Goal: Contribute content: Contribute content

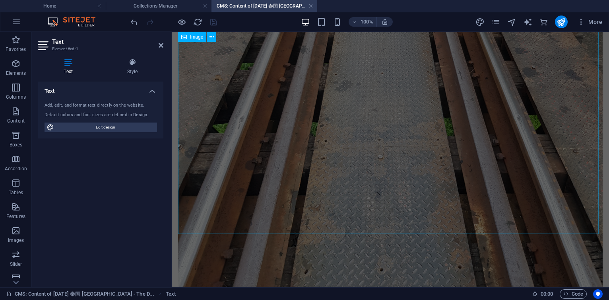
scroll to position [620, 0]
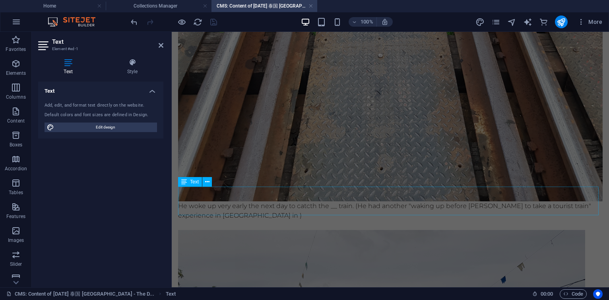
click at [262, 201] on div "He woke up very early the next day to catcth the __ train. (He had another "wak…" at bounding box center [390, 215] width 424 height 29
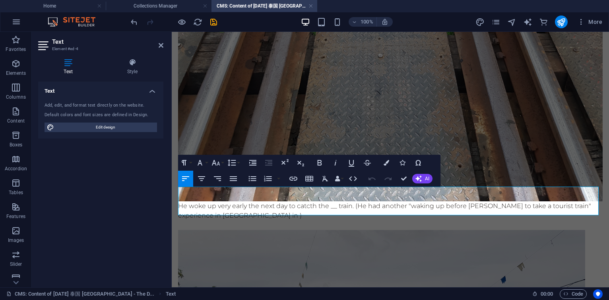
click at [285, 201] on p "He woke up very early the next day to catcth the __ train. (He had another "wak…" at bounding box center [390, 210] width 424 height 19
click at [262, 201] on p "He woke up very early the next day to catcth the __ train. (He had another "wak…" at bounding box center [390, 210] width 424 height 19
click at [333, 201] on p "He woke up very early the next day to catcth the __ train. (He had another "wak…" at bounding box center [390, 210] width 424 height 19
click at [336, 201] on p "He woke up very early the next day to catcth the __ train. (He had another "wak…" at bounding box center [390, 210] width 424 height 19
click at [346, 201] on p "He woke up very early the next day to catcth the 6.00 am train to . (He had ano…" at bounding box center [390, 210] width 424 height 19
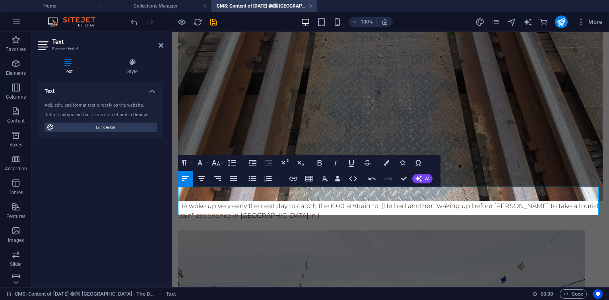
click at [355, 201] on p "He woke up very early the next day to catcth the 6.00 am train to . (He had ano…" at bounding box center [390, 210] width 424 height 19
click at [465, 201] on p "He woke up very early the next day to catcth the 6.00 am "Death Railway" train …" at bounding box center [390, 210] width 424 height 19
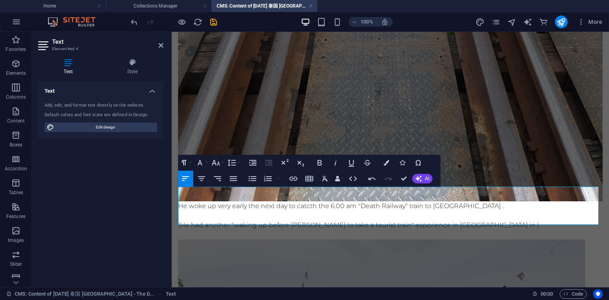
click at [489, 220] on p "(He had another "waking up before [PERSON_NAME] to take a tourist train" experi…" at bounding box center [390, 225] width 424 height 10
click at [477, 220] on p "(He had another "waking up before [PERSON_NAME] to take a tourist train" experi…" at bounding box center [390, 225] width 424 height 10
click at [375, 220] on p "(He had another "waking up before [PERSON_NAME] to take a tourist train" experi…" at bounding box center [390, 225] width 424 height 10
click at [422, 220] on p "(He had another " waking up before [PERSON_NAME] to take a tourist train " expe…" at bounding box center [390, 225] width 424 height 10
click at [447, 220] on p "(He had another " waking up before [PERSON_NAME] to take a tourist train " expe…" at bounding box center [390, 225] width 424 height 10
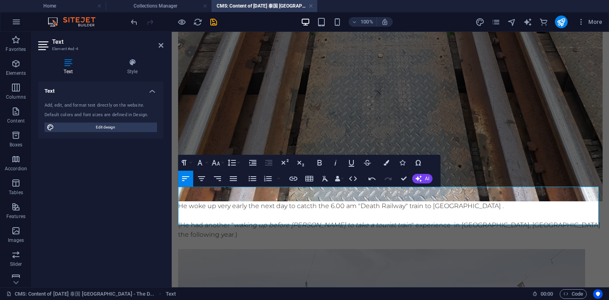
click at [199, 220] on p "(He had another " waking up before [PERSON_NAME] to take a tourist train " expe…" at bounding box center [390, 229] width 424 height 19
click at [203, 220] on p "(He had another " waking up before [PERSON_NAME] to take a tourist train " expe…" at bounding box center [390, 229] width 424 height 19
click at [274, 201] on p "He woke up very early the next day to catcth the 6.00 am "Death Railway" train …" at bounding box center [390, 206] width 424 height 10
drag, startPoint x: 375, startPoint y: 191, endPoint x: 419, endPoint y: 192, distance: 43.3
click at [419, 201] on p "He woke up very early the following day to catcth the 6.00 am "Death Railway" t…" at bounding box center [390, 206] width 424 height 10
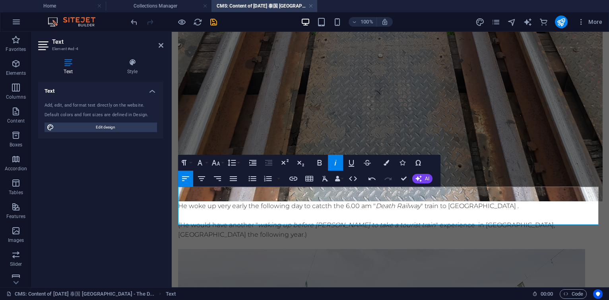
click at [282, 211] on p at bounding box center [390, 216] width 424 height 10
click at [285, 201] on p "He woke up very early the following day to catcth the 6.00 am " Death Railway "…" at bounding box center [390, 206] width 424 height 10
click at [558, 220] on p "(He would have another " waking up before [PERSON_NAME] to take a tourist train…" at bounding box center [390, 229] width 424 height 19
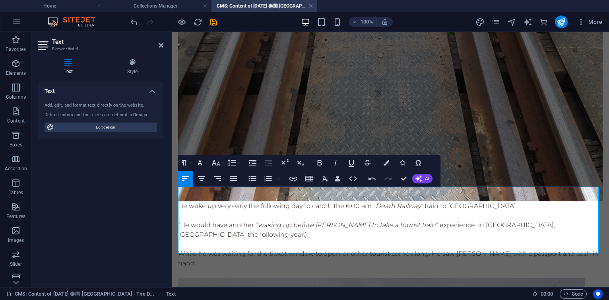
click at [535, 249] on p "While he was waiting for the ticket window to open, another tourist came along.…" at bounding box center [390, 258] width 424 height 19
click at [223, 249] on p "While he was waiting for the ticket window to open, another tourist came along.…" at bounding box center [390, 258] width 424 height 19
click at [193, 249] on p "While he was waiting for the ticket window to open, another tourist came along.…" at bounding box center [390, 258] width 424 height 19
click at [229, 249] on p "While he was waiting for the ticket window to open, another tourist came along.…" at bounding box center [390, 258] width 424 height 19
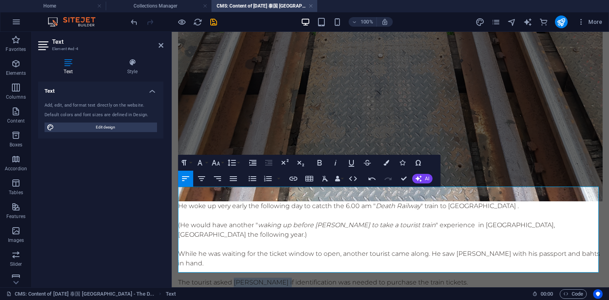
drag, startPoint x: 233, startPoint y: 258, endPoint x: 293, endPoint y: 256, distance: 60.4
click at [293, 277] on p "​The tourist asked [PERSON_NAME] if identification was needed to purchase the t…" at bounding box center [390, 282] width 424 height 10
copy p "[PERSON_NAME]"
click at [482, 277] on p "​The tourist asked [PERSON_NAME] if identification was needed to purchase the t…" at bounding box center [390, 282] width 424 height 10
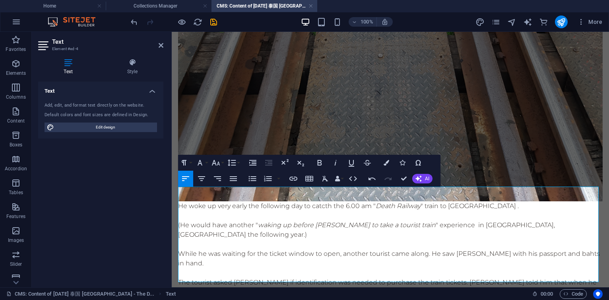
click at [284, 221] on em "waking up before [PERSON_NAME] to take a tourist train" at bounding box center [347, 225] width 178 height 8
click at [334, 239] on p at bounding box center [390, 244] width 424 height 10
click at [215, 277] on p "​The tourist asked [PERSON_NAME] if identification was needed to purchase the t…" at bounding box center [390, 286] width 424 height 19
click at [355, 277] on p "​The tourist asked [PERSON_NAME] if identification was needed to purchase the t…" at bounding box center [390, 286] width 424 height 19
click at [503, 277] on p "The tourist asked [PERSON_NAME] if identification was indeed needed to purchase…" at bounding box center [390, 286] width 424 height 19
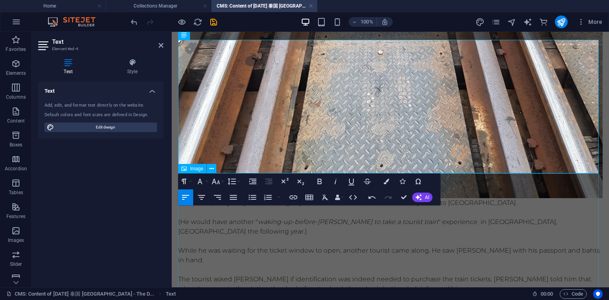
scroll to position [766, 0]
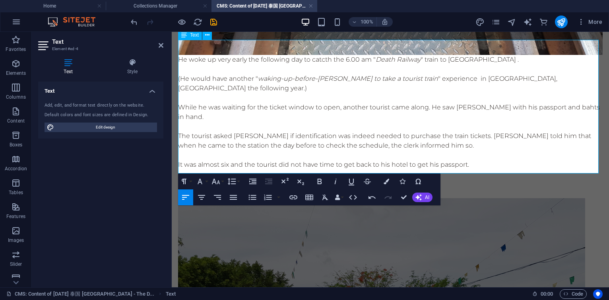
click at [395, 179] on p at bounding box center [390, 184] width 424 height 10
click at [393, 179] on p at bounding box center [390, 184] width 424 height 10
click at [416, 169] on p at bounding box center [390, 174] width 424 height 10
click at [188, 179] on p at bounding box center [390, 184] width 424 height 10
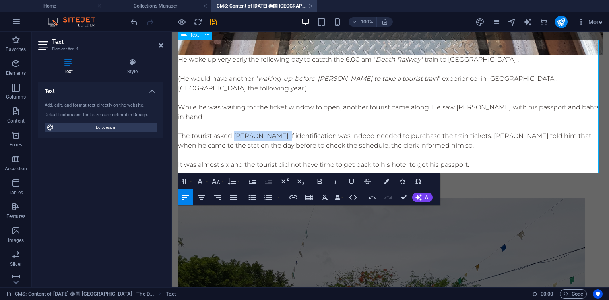
drag, startPoint x: 234, startPoint y: 112, endPoint x: 293, endPoint y: 113, distance: 58.8
click at [293, 131] on p "The tourist asked [PERSON_NAME] if identification was indeed needed to purchase…" at bounding box center [390, 140] width 424 height 19
copy p "[PERSON_NAME]"
click at [266, 179] on p "So, they decided that" at bounding box center [390, 184] width 424 height 10
drag, startPoint x: 245, startPoint y: 159, endPoint x: 180, endPoint y: 159, distance: 65.9
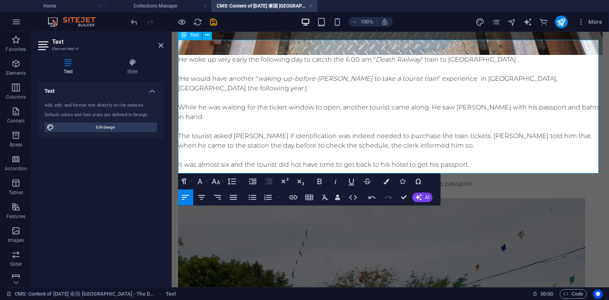
click at [180, 179] on p "So, they decided that [PERSON_NAME] would line up in front of him and present h…" at bounding box center [390, 184] width 424 height 10
click at [258, 179] on p "[PERSON_NAME] would line up in front of him and present his passport." at bounding box center [390, 184] width 424 height 10
click at [350, 179] on p "[PERSON_NAME] lined up in front of him and present his passport." at bounding box center [390, 184] width 424 height 10
click at [409, 179] on p "[PERSON_NAME] lined up in front of him and presented his passport." at bounding box center [390, 184] width 424 height 10
click at [404, 179] on p "[PERSON_NAME] lined up in front of him and presented his passport while indicat…" at bounding box center [390, 184] width 424 height 10
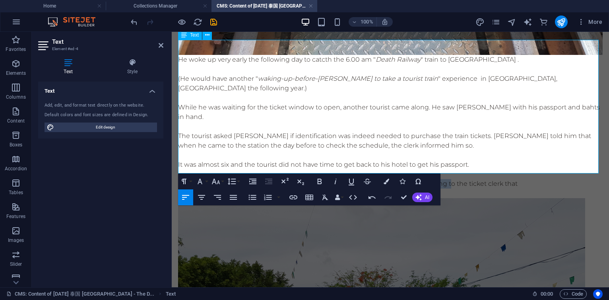
drag, startPoint x: 401, startPoint y: 159, endPoint x: 450, endPoint y: 159, distance: 49.3
click at [450, 179] on p "[PERSON_NAME] lined up in front of him and presented his passport while indicat…" at bounding box center [390, 184] width 424 height 10
click at [519, 179] on p "[PERSON_NAME] lined up in front of him and presented his passport and gestured …" at bounding box center [390, 184] width 424 height 10
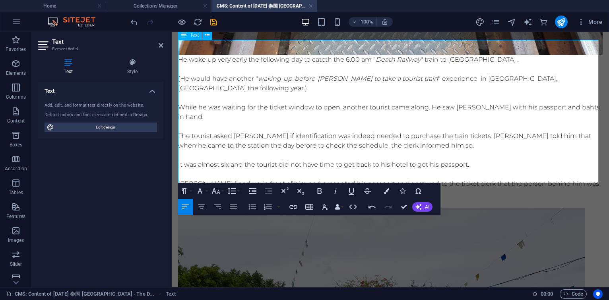
click at [400, 179] on p "[PERSON_NAME] lined up in front of him and presented his passport and gestured …" at bounding box center [390, 188] width 424 height 19
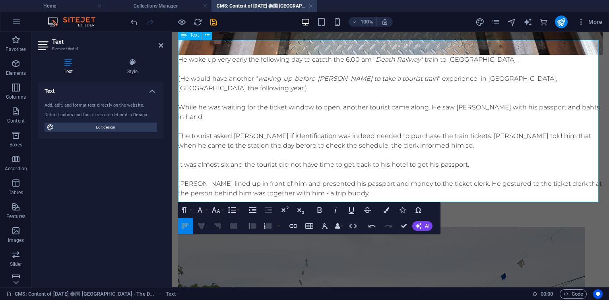
click at [338, 179] on p "[PERSON_NAME] lined up in front of him and presented his passport and money to …" at bounding box center [390, 188] width 424 height 19
click at [279, 179] on p "[PERSON_NAME] lined up in front of him and presented his passport and money to …" at bounding box center [390, 188] width 424 height 19
drag, startPoint x: 373, startPoint y: 170, endPoint x: 444, endPoint y: 168, distance: 71.1
click at [444, 179] on p "[PERSON_NAME] lined up in front of him and presented his passport and money to …" at bounding box center [390, 188] width 424 height 19
click at [222, 207] on p "Both boarded" at bounding box center [390, 212] width 424 height 10
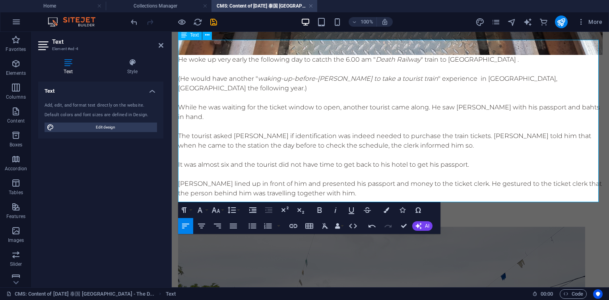
drag, startPoint x: 192, startPoint y: 187, endPoint x: 220, endPoint y: 187, distance: 28.6
click at [192, 207] on p "Both boarded" at bounding box center [390, 212] width 424 height 10
click at [368, 207] on p "Both [PERSON_NAME] and his day-trip buddy boarded" at bounding box center [390, 212] width 424 height 10
click at [282, 207] on p "Both [PERSON_NAME] and his day-trip buddy boarded the train and it set off at 6…" at bounding box center [390, 212] width 424 height 10
click at [215, 23] on icon "save" at bounding box center [213, 21] width 9 height 9
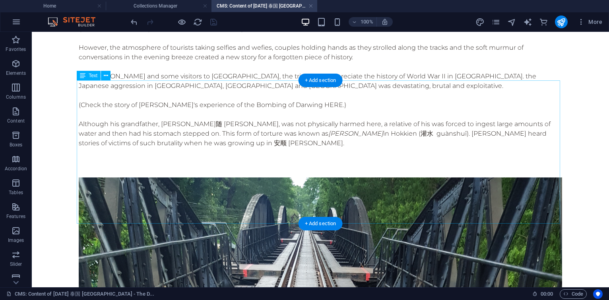
scroll to position [95, 0]
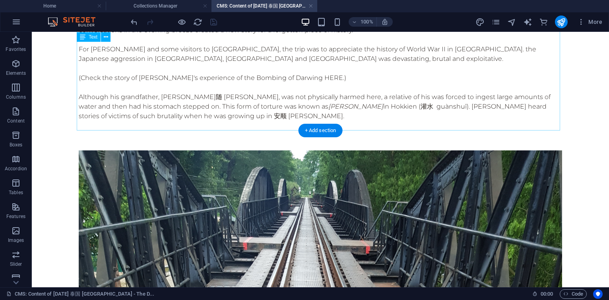
click at [325, 76] on div "[PERSON_NAME] had hoped by walking across the bridge over the Khwae Yai river ,…" at bounding box center [320, 58] width 483 height 143
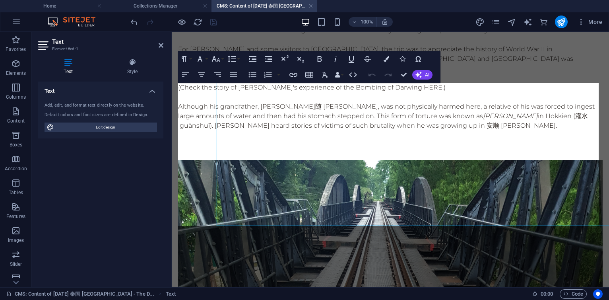
scroll to position [0, 0]
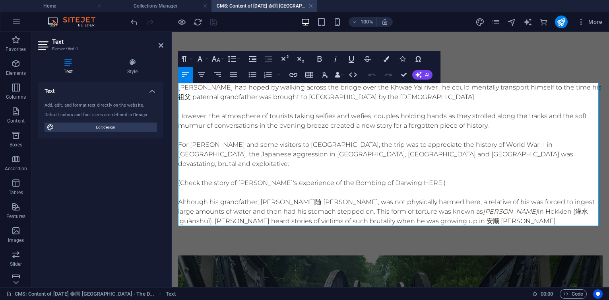
click at [427, 178] on p "(Check the story of [PERSON_NAME]'s experience of the Bombing of Darwing HERE.)" at bounding box center [390, 183] width 424 height 10
click at [441, 168] on p at bounding box center [390, 173] width 424 height 10
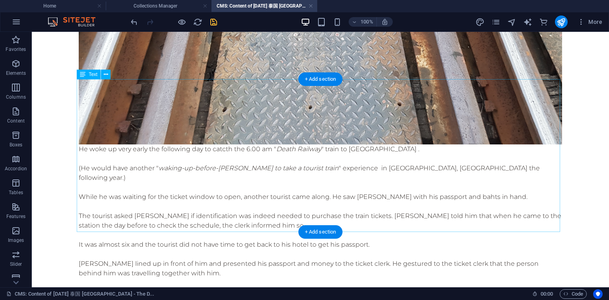
scroll to position [810, 0]
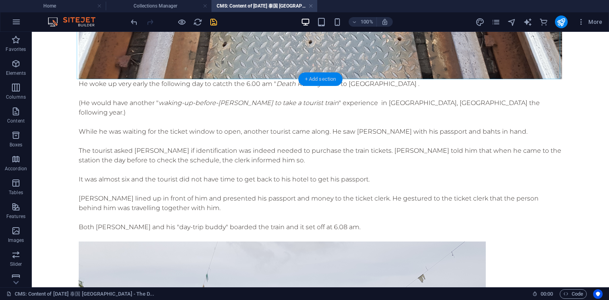
click at [319, 79] on div "+ Add section" at bounding box center [320, 79] width 44 height 14
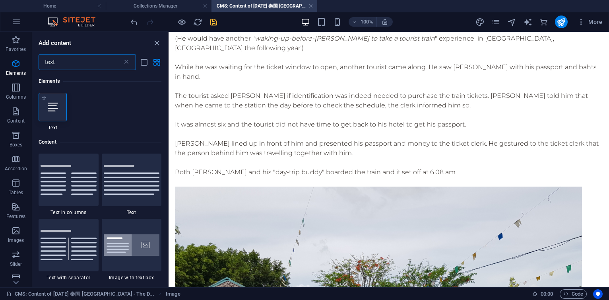
scroll to position [0, 0]
type input "text"
click at [54, 102] on icon at bounding box center [53, 107] width 10 height 10
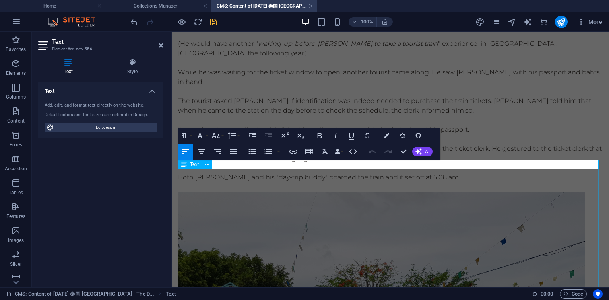
scroll to position [647, 0]
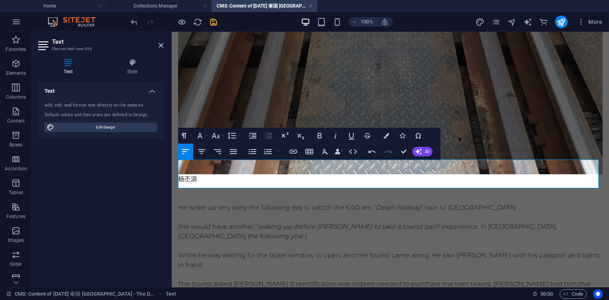
click at [215, 174] on p "杨丕源" at bounding box center [390, 179] width 424 height 10
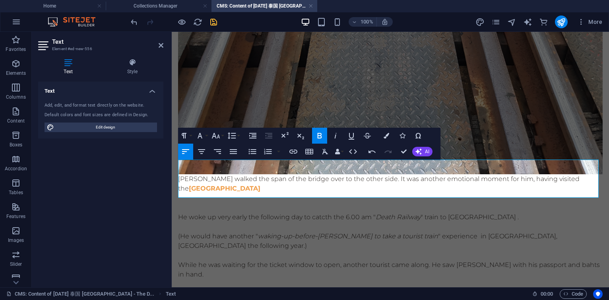
click at [311, 177] on p "[PERSON_NAME] walked the span of the bridge over to the other side. It was anot…" at bounding box center [390, 183] width 424 height 19
drag, startPoint x: 313, startPoint y: 165, endPoint x: 333, endPoint y: 165, distance: 19.5
click at [333, 174] on p "[PERSON_NAME] walked the span of the bridge over to the other side. It was anot…" at bounding box center [390, 183] width 424 height 19
copy p "bridge"
click at [297, 175] on p "[PERSON_NAME] walked the span of the bridge over to the other side. It was anot…" at bounding box center [390, 183] width 424 height 19
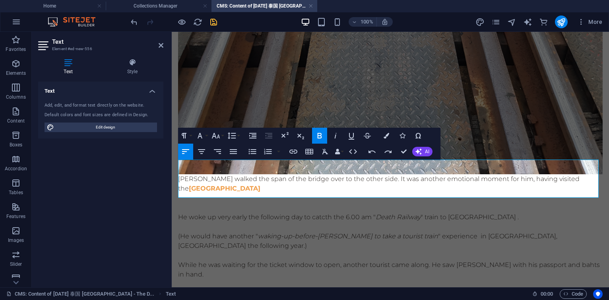
click at [243, 193] on p at bounding box center [390, 198] width 424 height 10
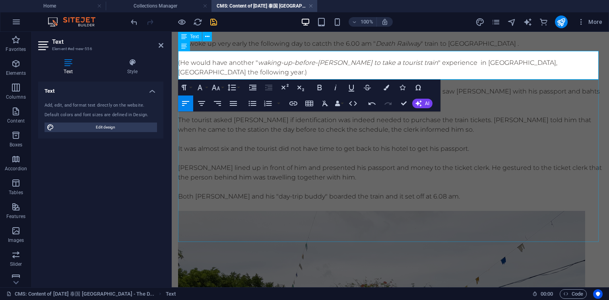
scroll to position [715, 0]
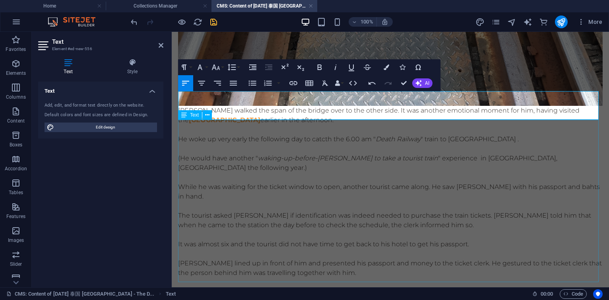
click at [187, 134] on div "He woke up very early the following day to catcth the 6.00 am " Death Railway "…" at bounding box center [390, 220] width 424 height 172
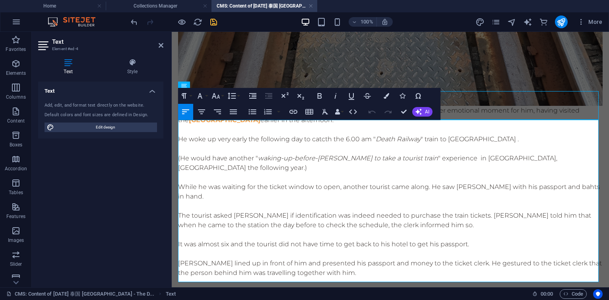
drag, startPoint x: 180, startPoint y: 124, endPoint x: 485, endPoint y: 271, distance: 338.5
click at [485, 271] on div "He woke up very early the following day to catcth the 6.00 am " Death Railway "…" at bounding box center [390, 220] width 424 height 172
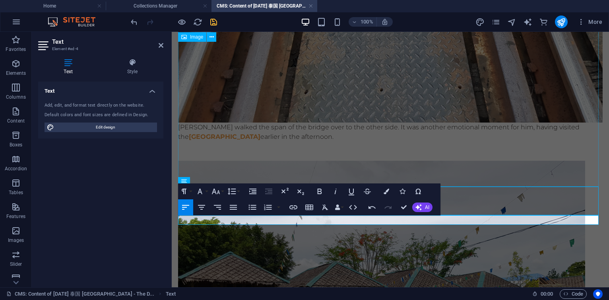
scroll to position [620, 0]
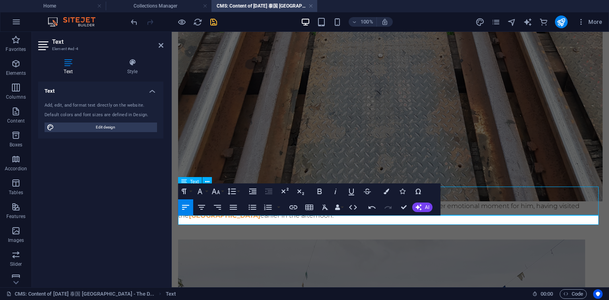
click at [475, 209] on div "[PERSON_NAME] walked the span of the bridge over to the other side. It was anot…" at bounding box center [390, 215] width 424 height 29
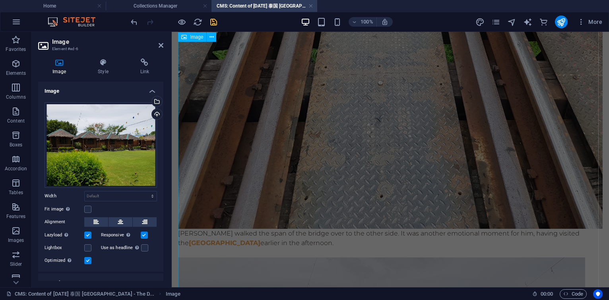
scroll to position [644, 0]
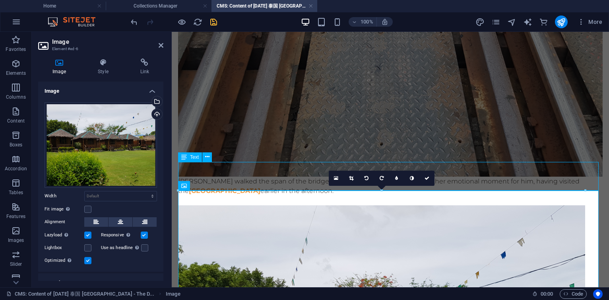
click at [280, 176] on div "[PERSON_NAME] walked the span of the bridge over to the other side. It was anot…" at bounding box center [390, 190] width 424 height 29
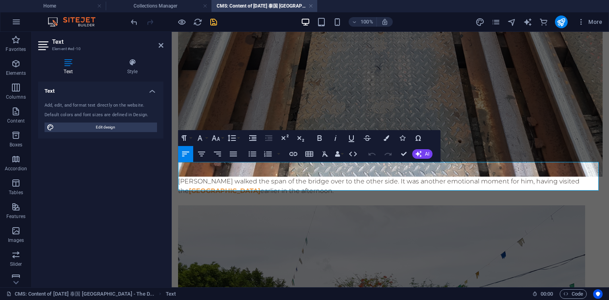
click at [411, 180] on p "[PERSON_NAME] walked the span of the bridge over to the other side. It was anot…" at bounding box center [390, 185] width 424 height 19
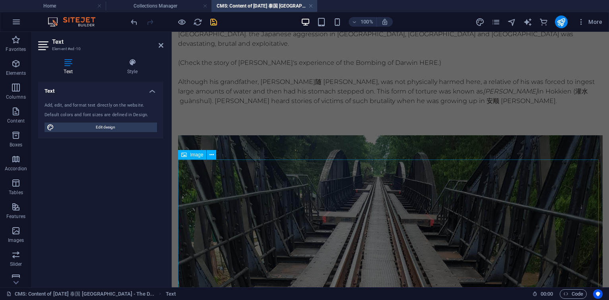
scroll to position [0, 0]
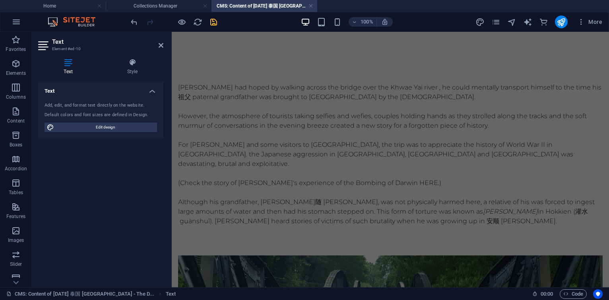
click at [373, 112] on div "[PERSON_NAME] had hoped by walking across the bridge over the Khwae Yai river ,…" at bounding box center [390, 159] width 424 height 153
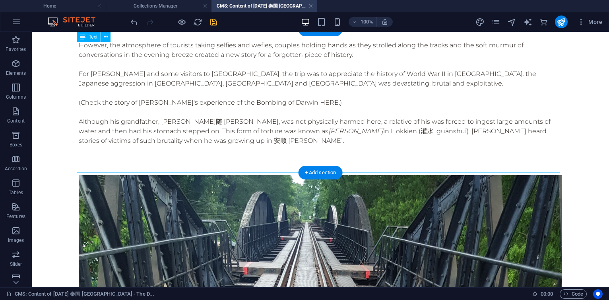
scroll to position [53, 0]
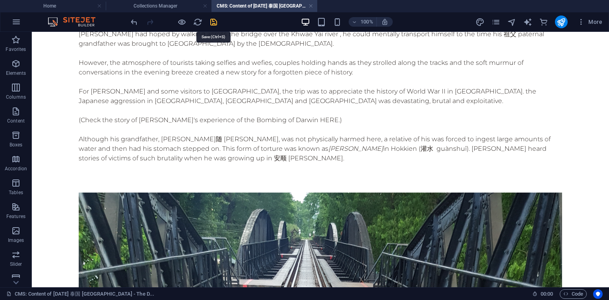
click at [215, 21] on icon "save" at bounding box center [213, 21] width 9 height 9
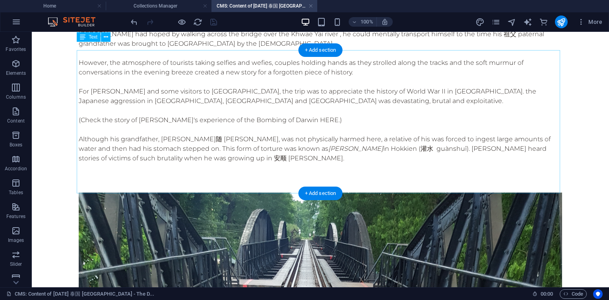
scroll to position [0, 0]
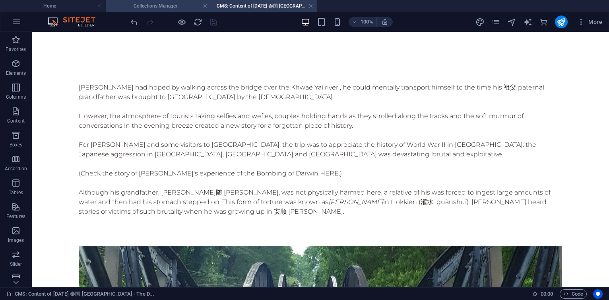
click at [171, 8] on h4 "Collections Manager" at bounding box center [159, 6] width 106 height 9
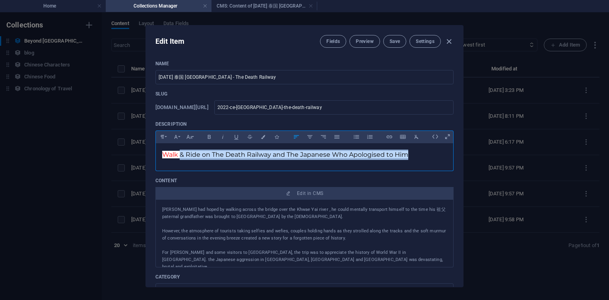
drag, startPoint x: 180, startPoint y: 154, endPoint x: 405, endPoint y: 158, distance: 224.9
click at [405, 158] on p "Walk & Ride on The Death Railway and The Japanese Who Apologised to Him" at bounding box center [304, 154] width 284 height 10
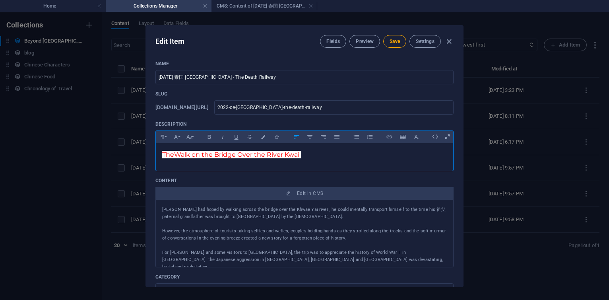
click at [283, 154] on span "The Walk on the Bridge Over the River Kwai" at bounding box center [231, 155] width 139 height 8
click at [268, 76] on input "[DATE] 泰国 [GEOGRAPHIC_DATA] - The Death Railway" at bounding box center [304, 77] width 298 height 14
click at [392, 41] on span "Save" at bounding box center [394, 41] width 10 height 6
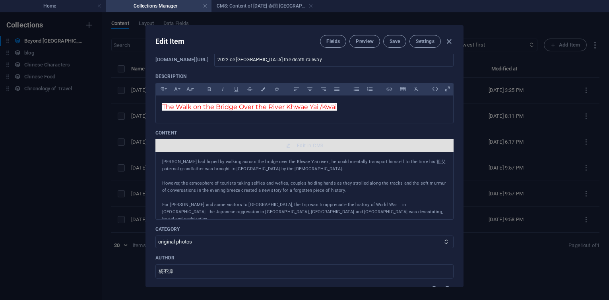
click at [296, 141] on button "Edit in CMS" at bounding box center [304, 145] width 298 height 13
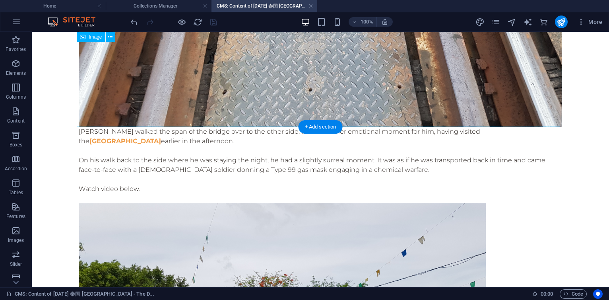
scroll to position [810, 0]
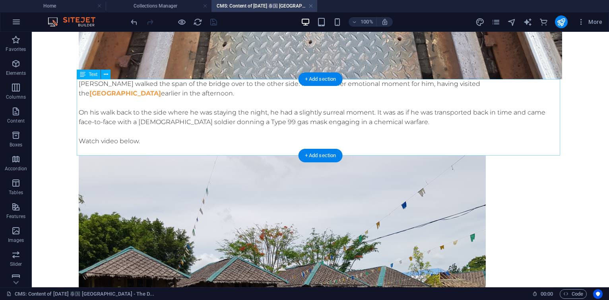
click at [110, 153] on div "[PERSON_NAME] walked the span of the bridge over to the other side. It was anot…" at bounding box center [320, 117] width 483 height 76
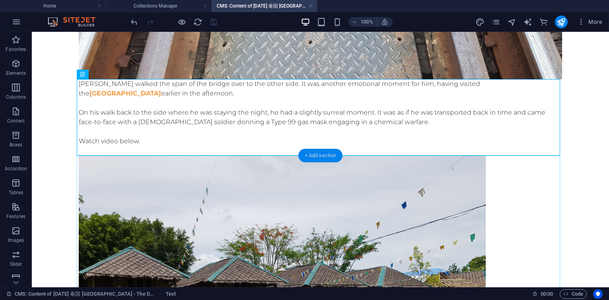
click at [323, 154] on div "+ Add section" at bounding box center [320, 156] width 44 height 14
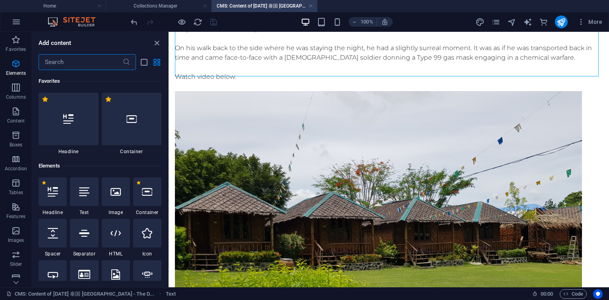
scroll to position [1389, 0]
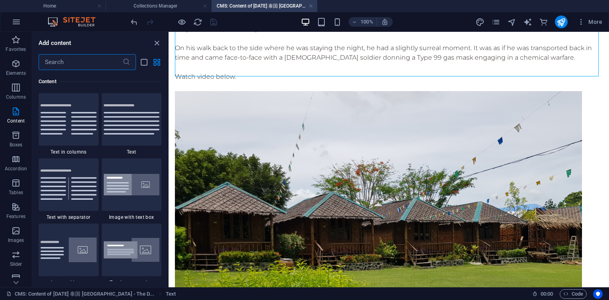
click at [70, 64] on input "text" at bounding box center [81, 62] width 84 height 16
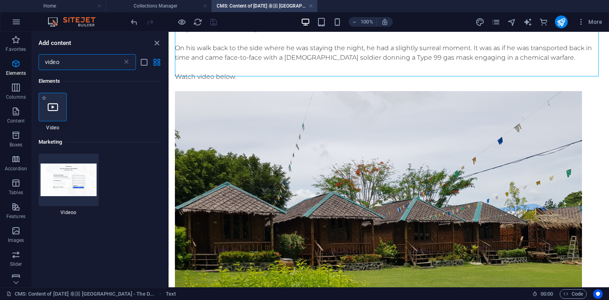
scroll to position [0, 0]
type input "video"
click at [58, 105] on icon at bounding box center [53, 107] width 10 height 10
click at [168, 105] on div "Drag here to replace the existing content. Press “Ctrl” if you want to create a…" at bounding box center [388, 159] width 440 height 255
select select "%"
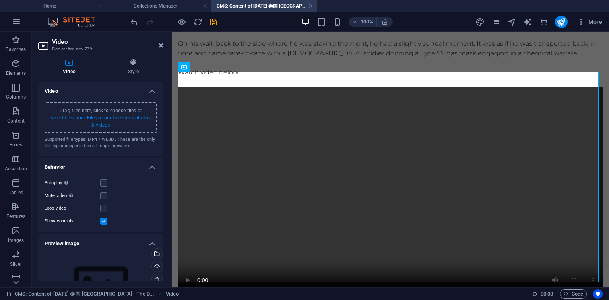
click at [132, 118] on link "select files from Files or our free stock photos & videos" at bounding box center [101, 121] width 100 height 13
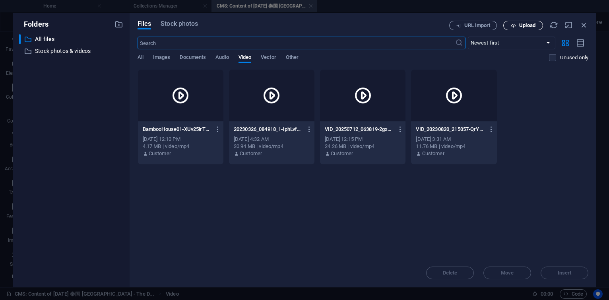
click at [519, 29] on button "Upload" at bounding box center [523, 26] width 40 height 10
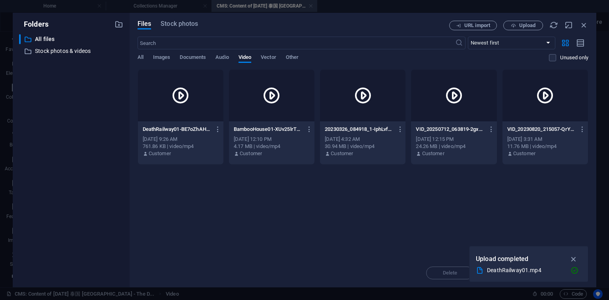
click at [197, 110] on div at bounding box center [180, 96] width 85 height 52
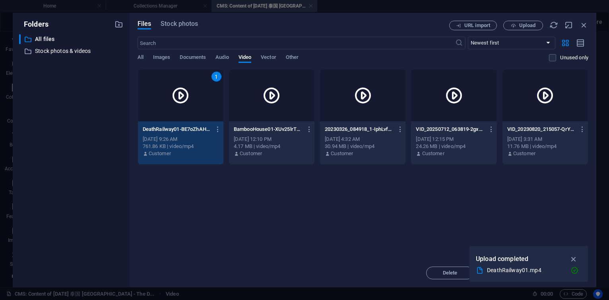
click at [197, 110] on div "1" at bounding box center [180, 96] width 85 height 52
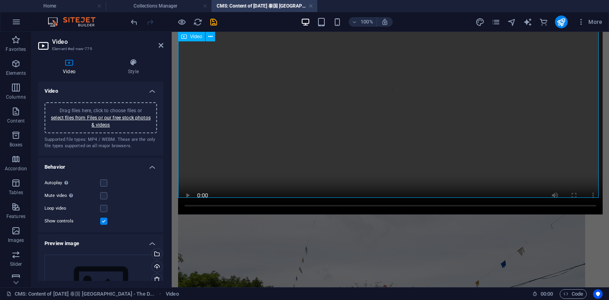
scroll to position [906, 0]
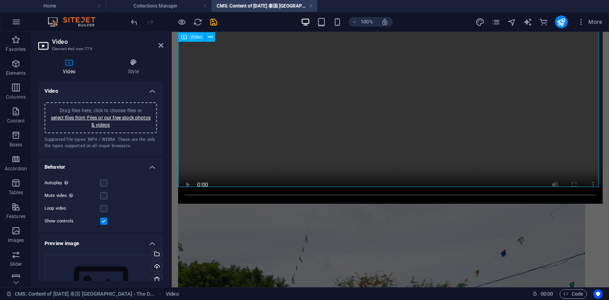
click at [187, 176] on figure at bounding box center [390, 97] width 424 height 212
click at [191, 174] on figure at bounding box center [390, 97] width 424 height 212
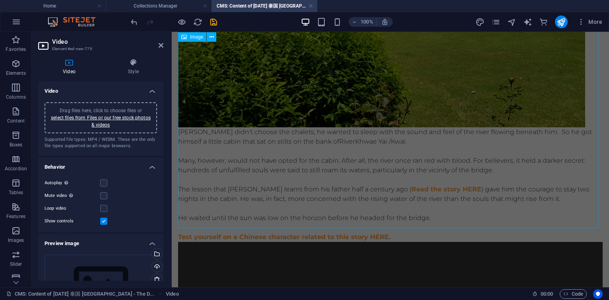
scroll to position [1144, 0]
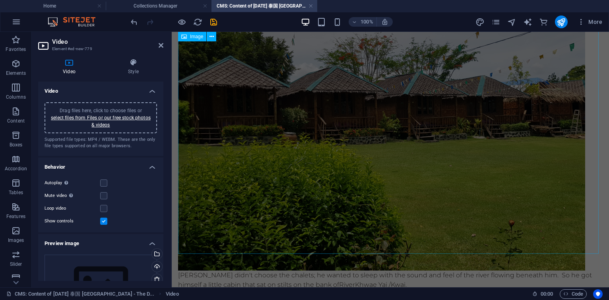
click at [274, 160] on figure at bounding box center [390, 117] width 424 height 305
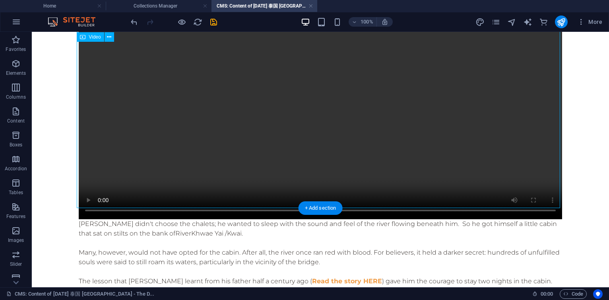
scroll to position [1049, 0]
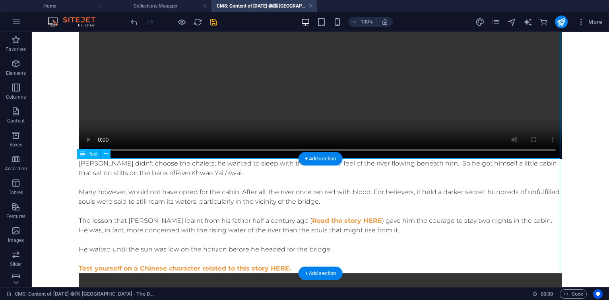
click at [259, 167] on div "[PERSON_NAME] didn't choose the chalets; he wanted to sleep with the sound and …" at bounding box center [320, 215] width 483 height 114
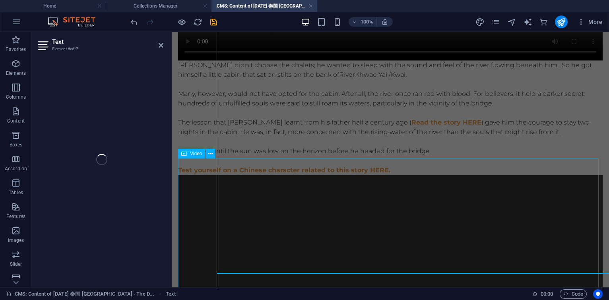
scroll to position [934, 0]
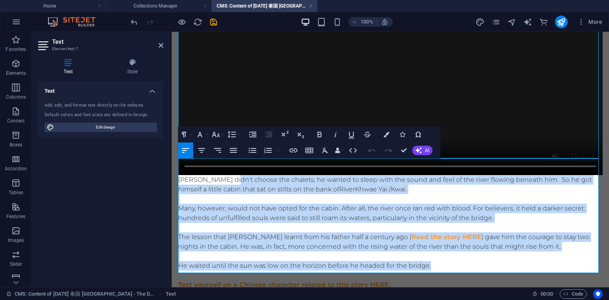
drag, startPoint x: 437, startPoint y: 250, endPoint x: 241, endPoint y: 164, distance: 214.1
click at [241, 175] on div "[PERSON_NAME] didn't choose the chalets; he wanted to sleep with the sound and …" at bounding box center [390, 232] width 424 height 114
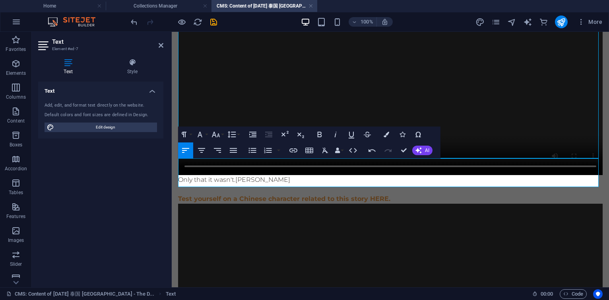
click at [235, 175] on p "Only that it wasn't. [PERSON_NAME]" at bounding box center [390, 180] width 424 height 10
drag, startPoint x: 236, startPoint y: 164, endPoint x: 180, endPoint y: 159, distance: 55.9
click at [180, 175] on p "Only that it wasn't. [PERSON_NAME]" at bounding box center [390, 180] width 424 height 10
copy p "Only that it wasn't."
click at [351, 175] on p "Only that it wasn't. [PERSON_NAME]" at bounding box center [390, 180] width 424 height 10
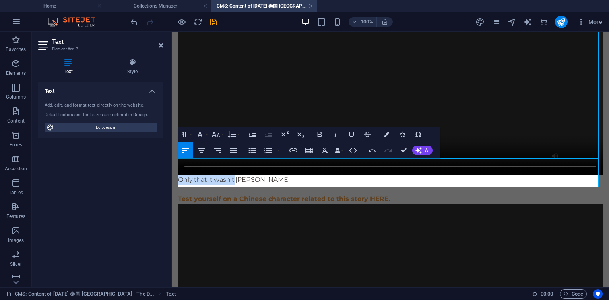
drag, startPoint x: 236, startPoint y: 163, endPoint x: 177, endPoint y: 163, distance: 59.6
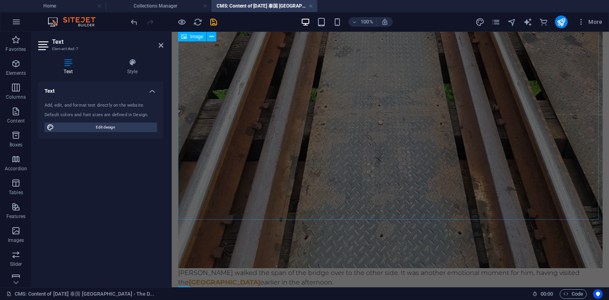
scroll to position [648, 0]
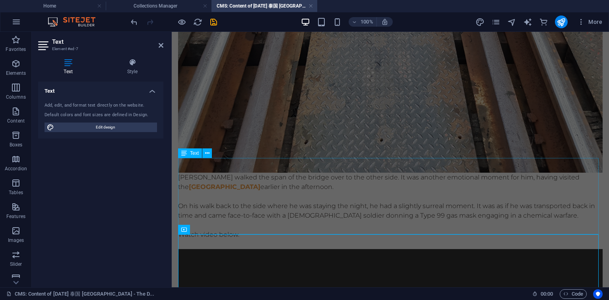
click at [289, 219] on div "[PERSON_NAME] walked the span of the bridge over to the other side. It was anot…" at bounding box center [390, 210] width 424 height 76
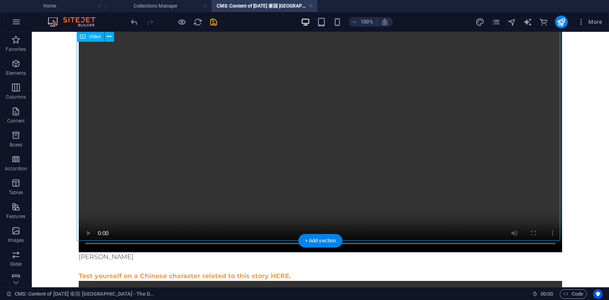
scroll to position [776, 0]
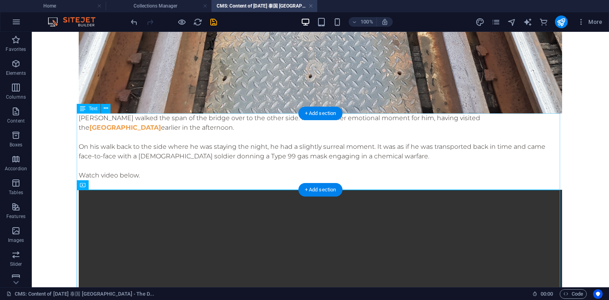
click at [388, 157] on div "[PERSON_NAME] walked the span of the bridge over to the other side. It was anot…" at bounding box center [320, 151] width 483 height 76
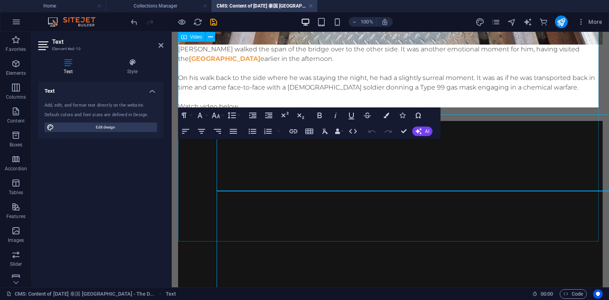
scroll to position [775, 0]
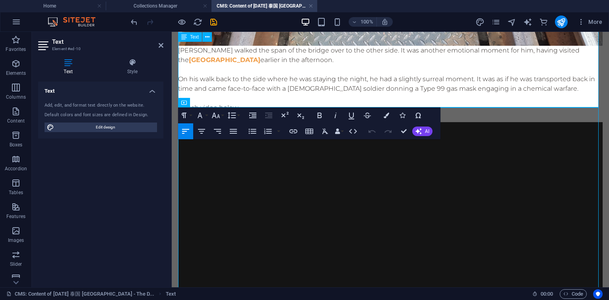
click at [535, 78] on p "On his walk back to the side where he was staying the night, he had a slightly …" at bounding box center [390, 83] width 424 height 19
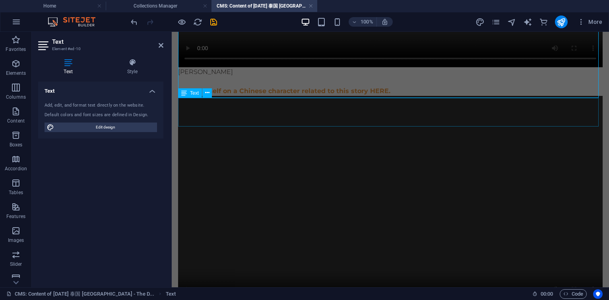
scroll to position [1013, 0]
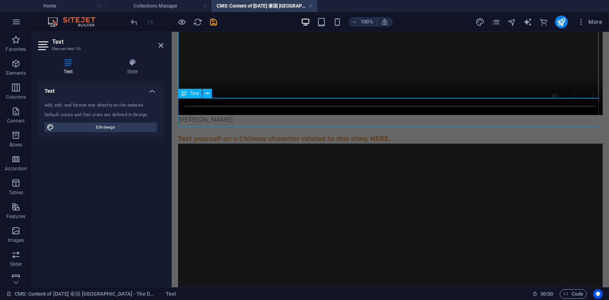
click at [230, 115] on div "[PERSON_NAME] Test yourself on a Chinese character related to this story HERE." at bounding box center [390, 129] width 424 height 29
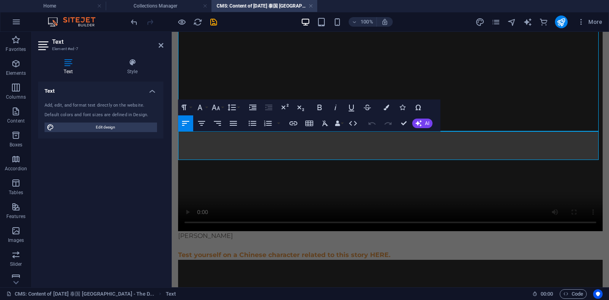
scroll to position [980, 0]
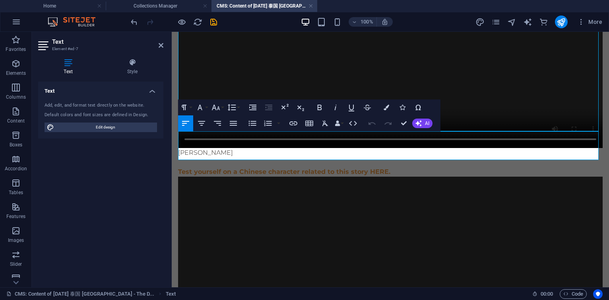
click at [242, 148] on p "[PERSON_NAME]" at bounding box center [390, 153] width 424 height 10
click at [242, 148] on p "It was [PERSON_NAME]" at bounding box center [390, 153] width 424 height 10
